Goal: Task Accomplishment & Management: Use online tool/utility

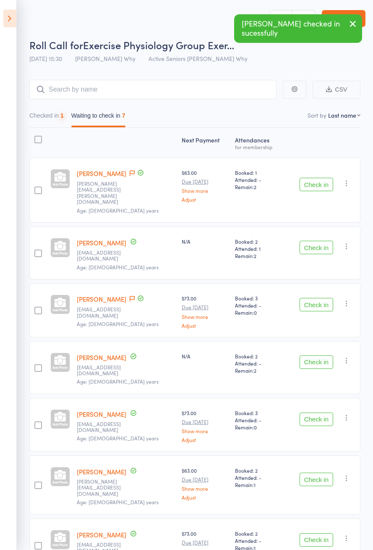
click at [320, 181] on button "Check in" at bounding box center [317, 184] width 34 height 13
click at [319, 180] on button "Check in" at bounding box center [317, 184] width 34 height 13
click at [319, 181] on button "Check in" at bounding box center [317, 184] width 34 height 13
click at [319, 241] on button "Check in" at bounding box center [317, 247] width 34 height 13
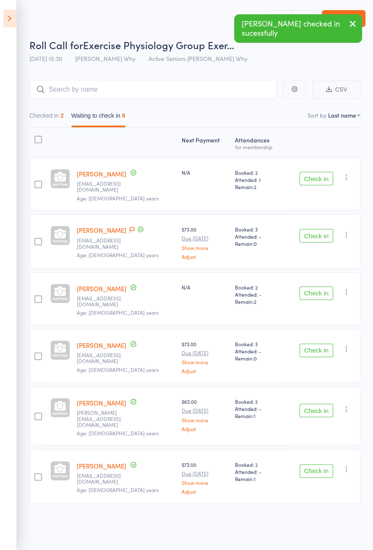
click at [319, 181] on button "Check in" at bounding box center [317, 178] width 34 height 13
click at [320, 181] on button "Check in" at bounding box center [317, 178] width 34 height 13
click at [320, 229] on button "Check in" at bounding box center [317, 235] width 34 height 13
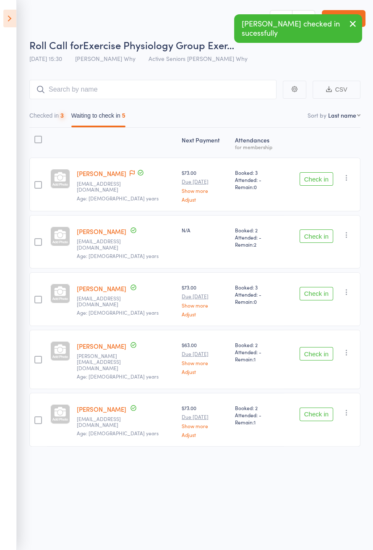
click at [321, 181] on button "Check in" at bounding box center [317, 178] width 34 height 13
click at [322, 181] on button "Check in" at bounding box center [317, 178] width 34 height 13
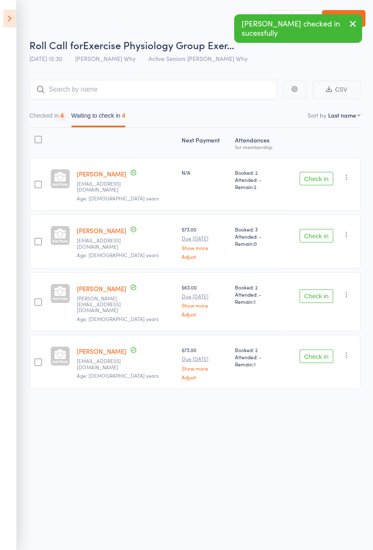
click at [319, 181] on button "Check in" at bounding box center [317, 178] width 34 height 13
click at [318, 181] on button "Check in" at bounding box center [317, 178] width 34 height 13
click at [319, 181] on button "Check in" at bounding box center [317, 178] width 34 height 13
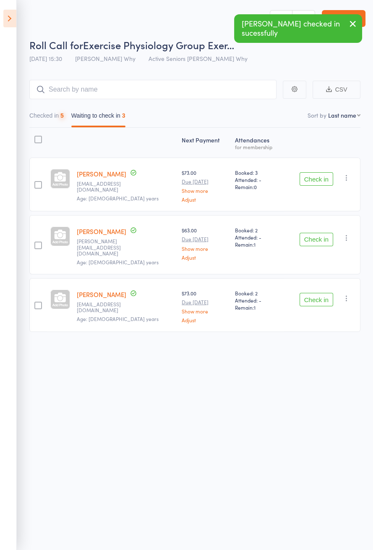
click at [320, 182] on button "Check in" at bounding box center [317, 178] width 34 height 13
click at [320, 181] on button "Check in" at bounding box center [317, 178] width 34 height 13
click at [321, 181] on button "Check in" at bounding box center [317, 178] width 34 height 13
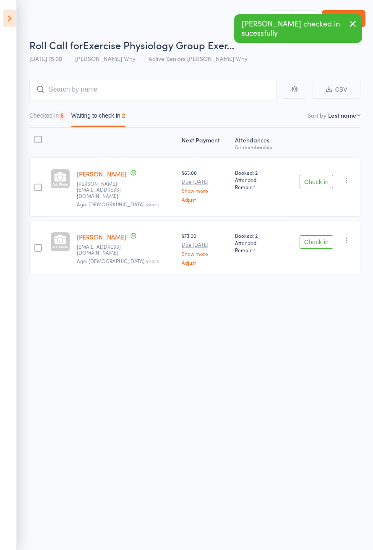
click at [323, 181] on button "Check in" at bounding box center [317, 181] width 34 height 13
click at [322, 182] on button "Check in" at bounding box center [317, 181] width 34 height 13
click at [320, 184] on button "Check in" at bounding box center [317, 181] width 34 height 13
click at [323, 235] on button "Check in" at bounding box center [317, 241] width 34 height 13
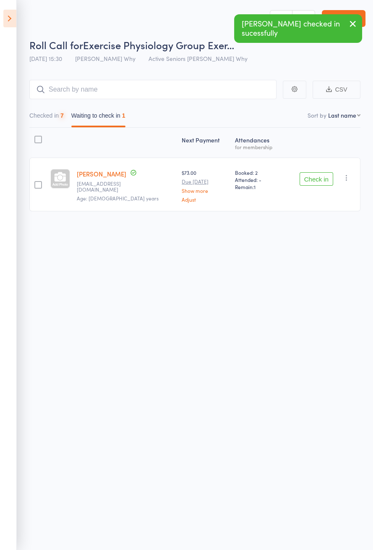
click at [323, 181] on button "Check in" at bounding box center [317, 178] width 34 height 13
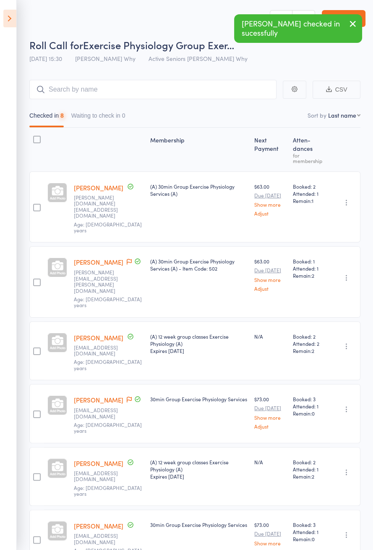
click at [328, 183] on div "Booked: 2 Attended: 1 Remain: 1" at bounding box center [310, 206] width 40 height 71
click at [7, 23] on icon at bounding box center [9, 19] width 13 height 18
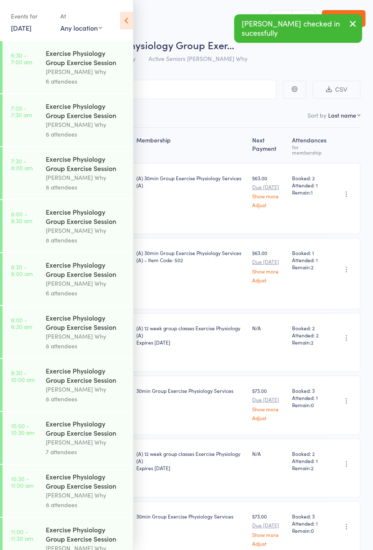
scroll to position [458, 0]
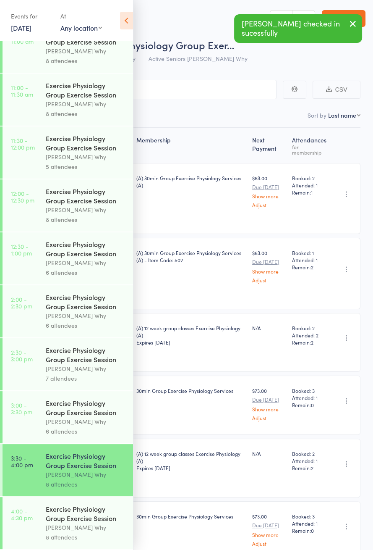
click at [42, 523] on link "4:00 - 4:30 pm Exercise Physiology Group Exercise Session [PERSON_NAME] Why 8 a…" at bounding box center [68, 523] width 131 height 52
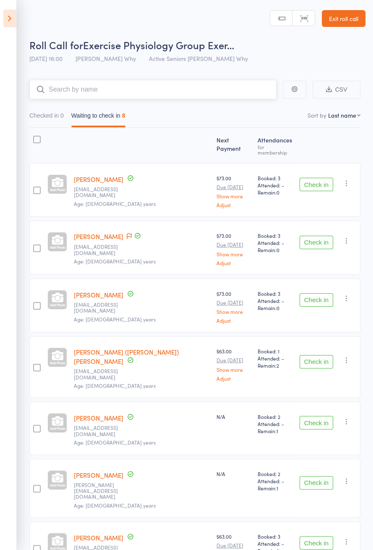
scroll to position [46, 0]
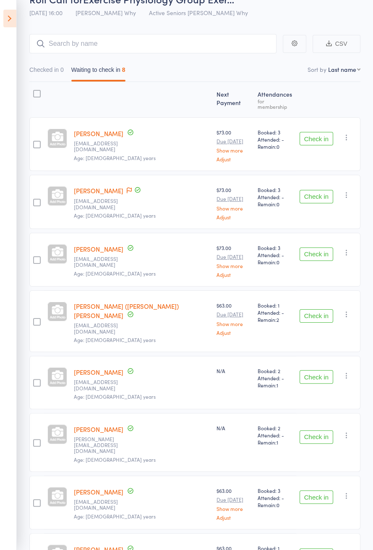
click at [318, 490] on button "Check in" at bounding box center [317, 496] width 34 height 13
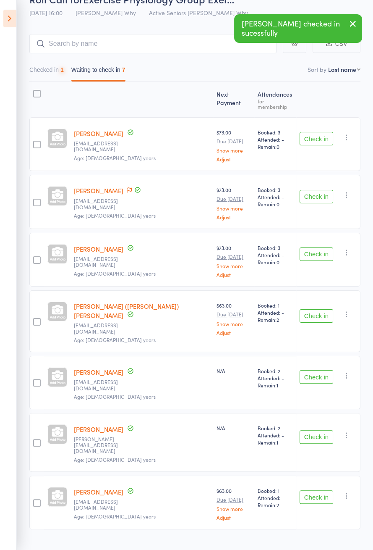
click at [313, 142] on div "Next Payment Atten­dances for membership [PERSON_NAME] [EMAIL_ADDRESS][DOMAIN_N…" at bounding box center [194, 307] width 331 height 451
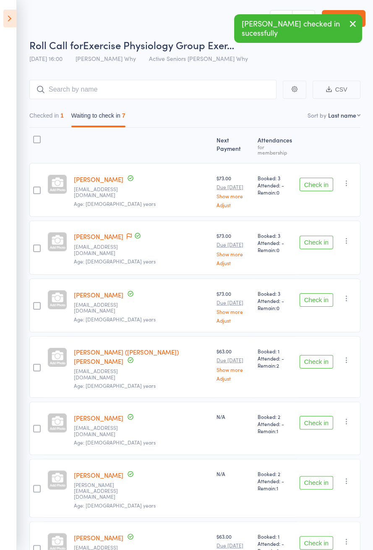
click at [318, 178] on button "Check in" at bounding box center [317, 184] width 34 height 13
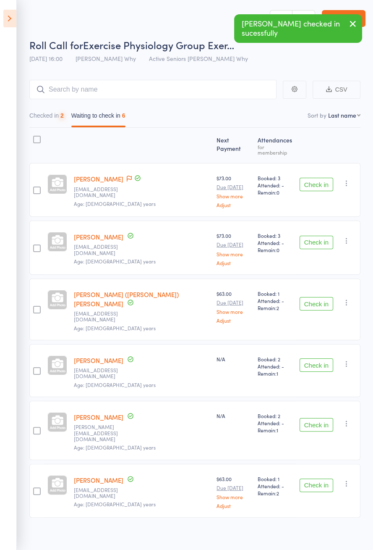
click at [115, 176] on link "[PERSON_NAME]" at bounding box center [99, 178] width 50 height 9
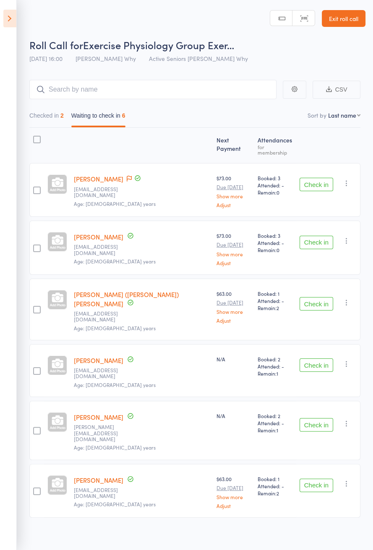
click at [123, 2] on header "Roll Call for Exercise Physiology Group Exer… [DATE] 16:00 [PERSON_NAME] Why Ac…" at bounding box center [186, 33] width 373 height 67
click at [127, 176] on icon at bounding box center [129, 179] width 5 height 6
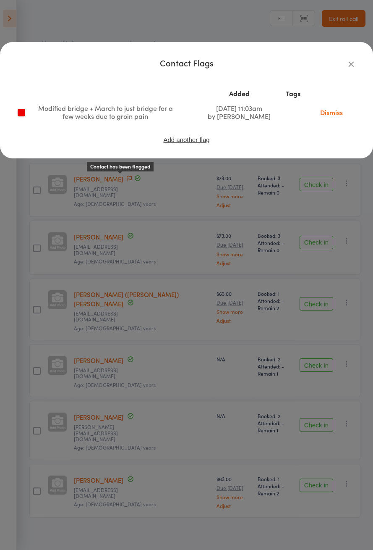
click at [57, 218] on div "Contact Flags Added Tags Modified bridge + March to just bridge for a few weeks…" at bounding box center [186, 275] width 373 height 550
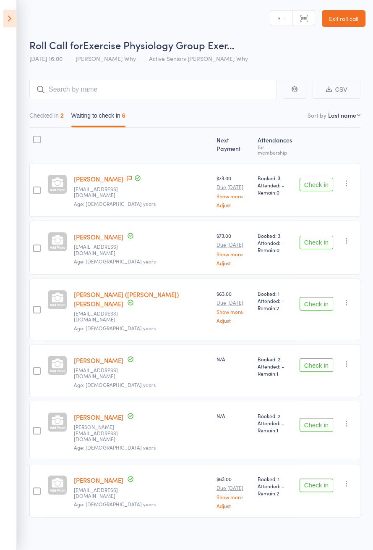
click at [311, 178] on button "Check in" at bounding box center [317, 184] width 34 height 13
click at [312, 178] on button "Check in" at bounding box center [317, 184] width 34 height 13
click at [314, 178] on button "Check in" at bounding box center [317, 184] width 34 height 13
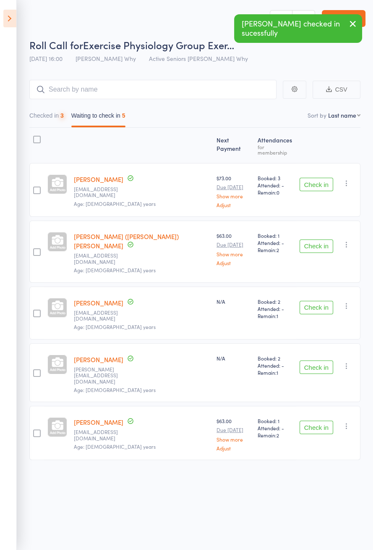
click at [313, 178] on button "Check in" at bounding box center [317, 184] width 34 height 13
click at [314, 178] on button "Check in" at bounding box center [317, 184] width 34 height 13
click at [315, 221] on div "Check in Check in Send message Add Note Add Task Add Flag Remove [PERSON_NAME] …" at bounding box center [329, 252] width 64 height 62
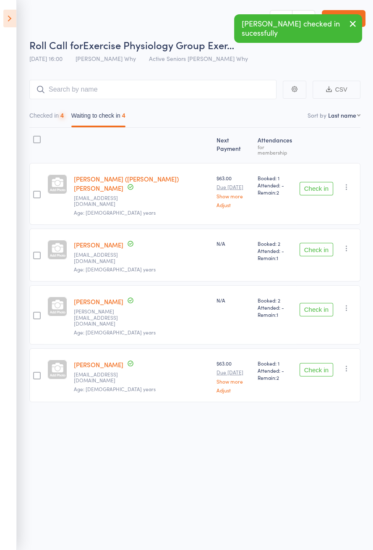
click at [313, 182] on button "Check in" at bounding box center [317, 188] width 34 height 13
click at [314, 243] on button "Check in" at bounding box center [317, 249] width 34 height 13
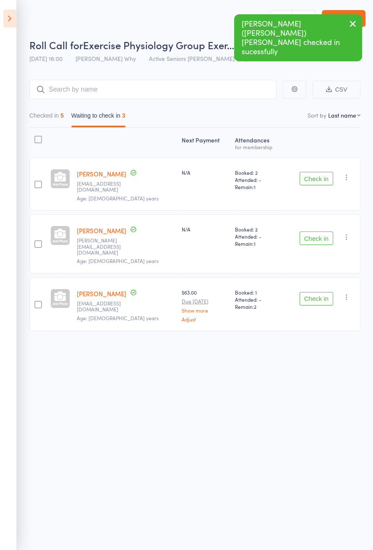
click at [315, 175] on button "Check in" at bounding box center [317, 178] width 34 height 13
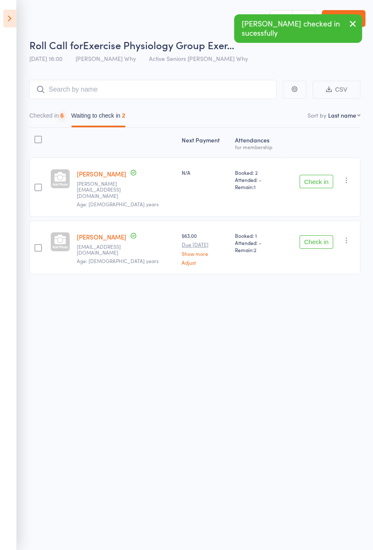
click at [316, 175] on button "Check in" at bounding box center [317, 181] width 34 height 13
click at [315, 235] on button "Check in" at bounding box center [317, 241] width 34 height 13
click at [316, 235] on button "Check in" at bounding box center [317, 241] width 34 height 13
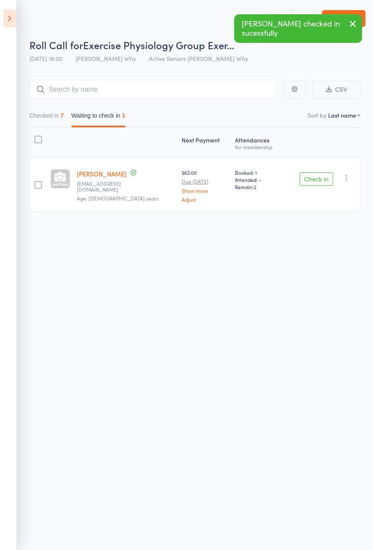
click at [317, 175] on button "Check in" at bounding box center [317, 178] width 34 height 13
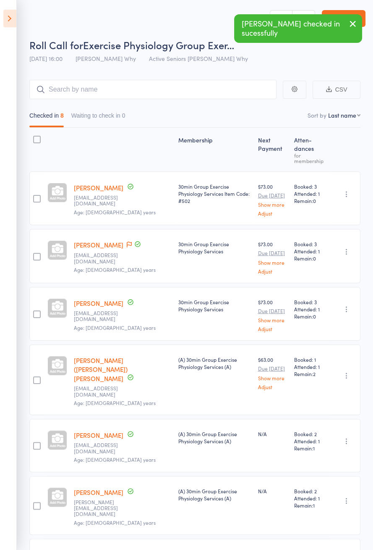
click at [12, 25] on icon at bounding box center [9, 19] width 13 height 18
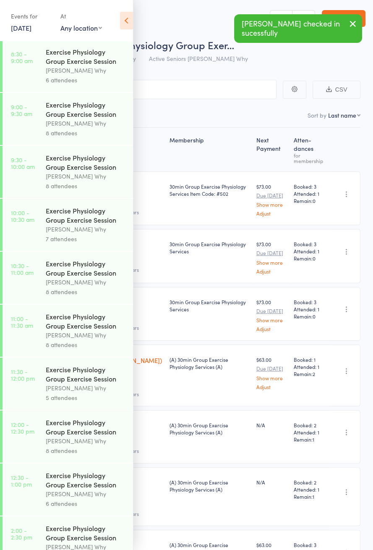
scroll to position [458, 0]
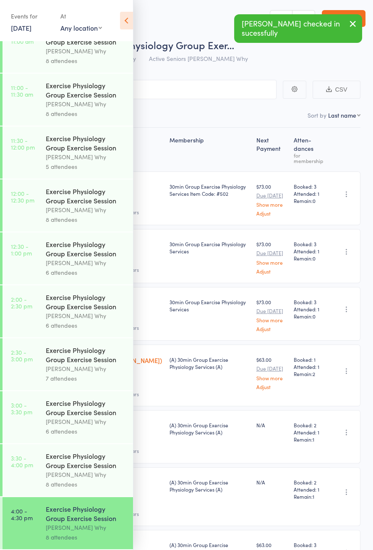
click at [122, 27] on icon at bounding box center [126, 21] width 13 height 18
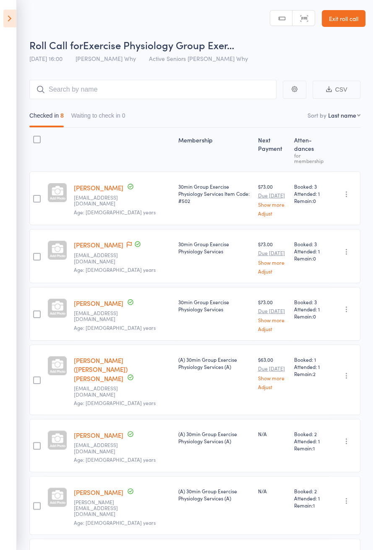
click at [25, 381] on main "CSV Checked in 8 Waiting to check in 0 Sort by Last name First name Last name B…" at bounding box center [186, 377] width 373 height 620
click at [6, 20] on icon at bounding box center [9, 19] width 13 height 18
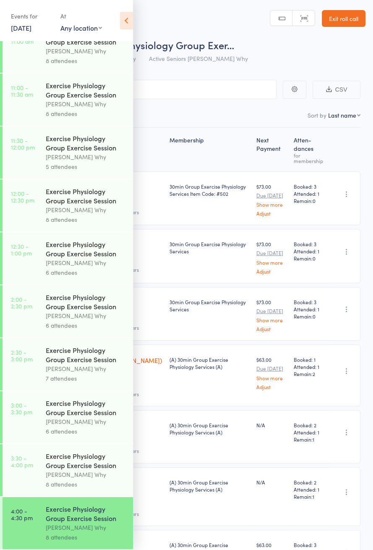
click at [122, 26] on icon at bounding box center [126, 21] width 13 height 18
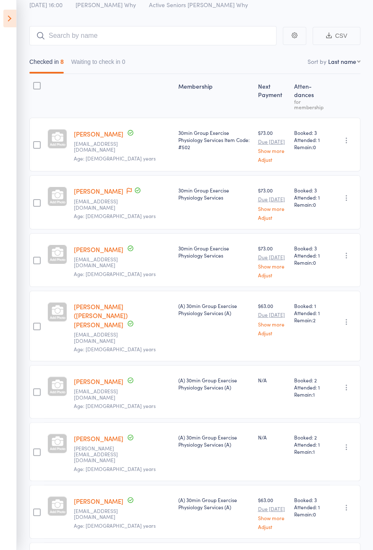
scroll to position [0, 0]
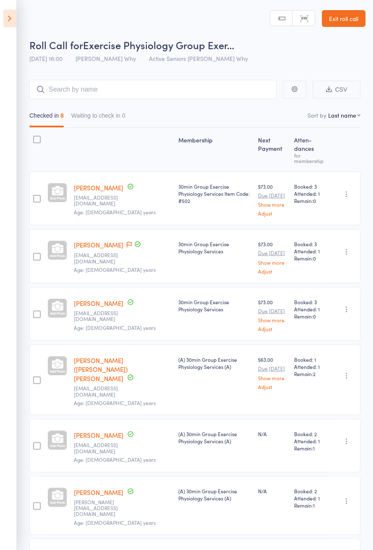
click at [14, 24] on icon at bounding box center [9, 19] width 13 height 18
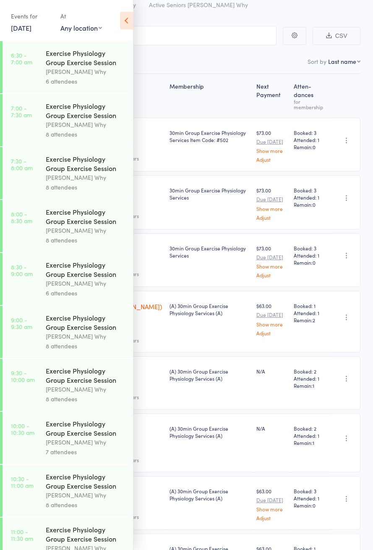
click at [122, 24] on icon at bounding box center [126, 21] width 13 height 18
